Goal: Transaction & Acquisition: Book appointment/travel/reservation

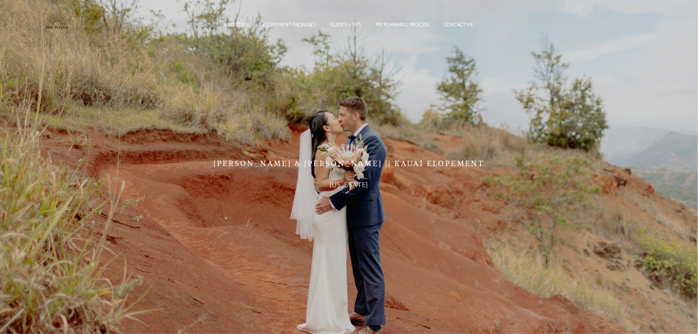
click at [281, 23] on link "Elopement packages" at bounding box center [290, 25] width 64 height 4
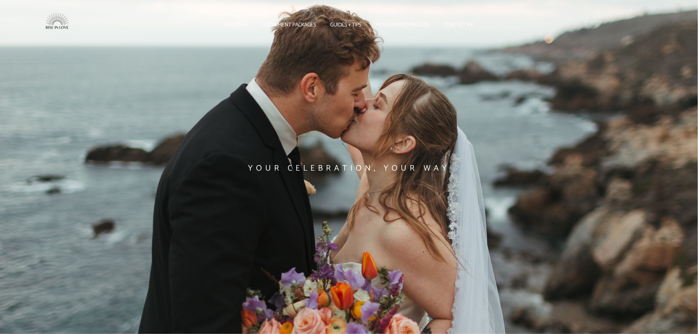
click at [290, 27] on link "Elopement packages" at bounding box center [290, 25] width 64 height 4
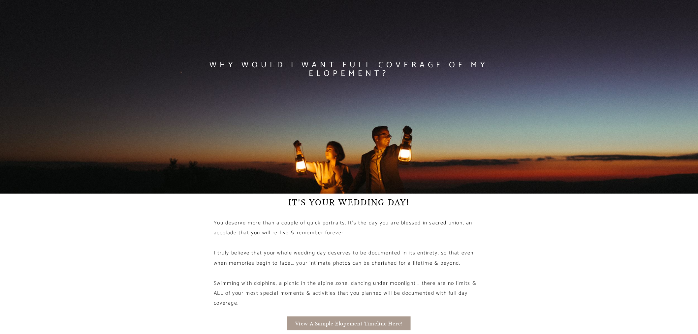
scroll to position [1210, 0]
